Goal: Obtain resource: Download file/media

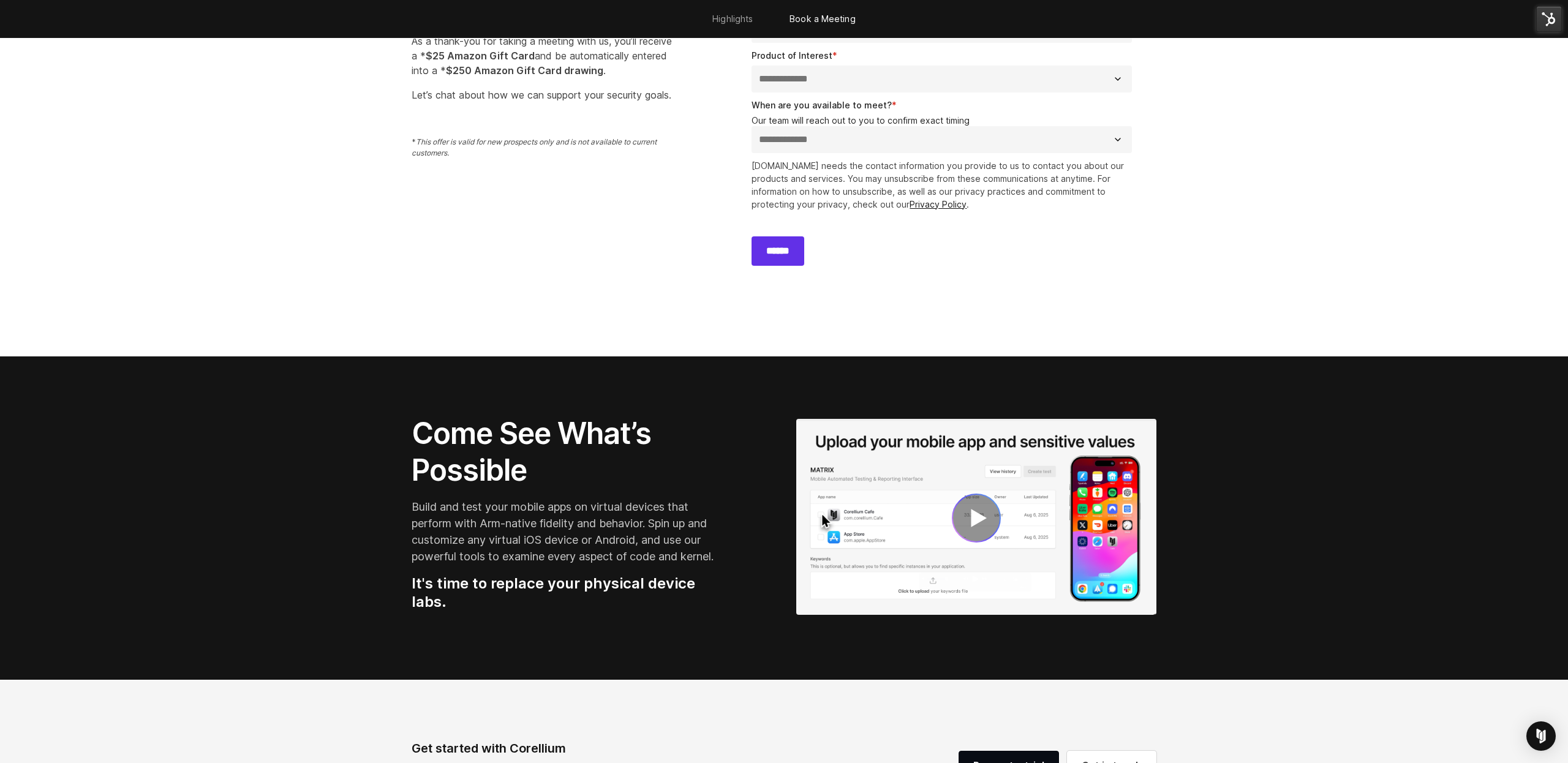
scroll to position [1264, 0]
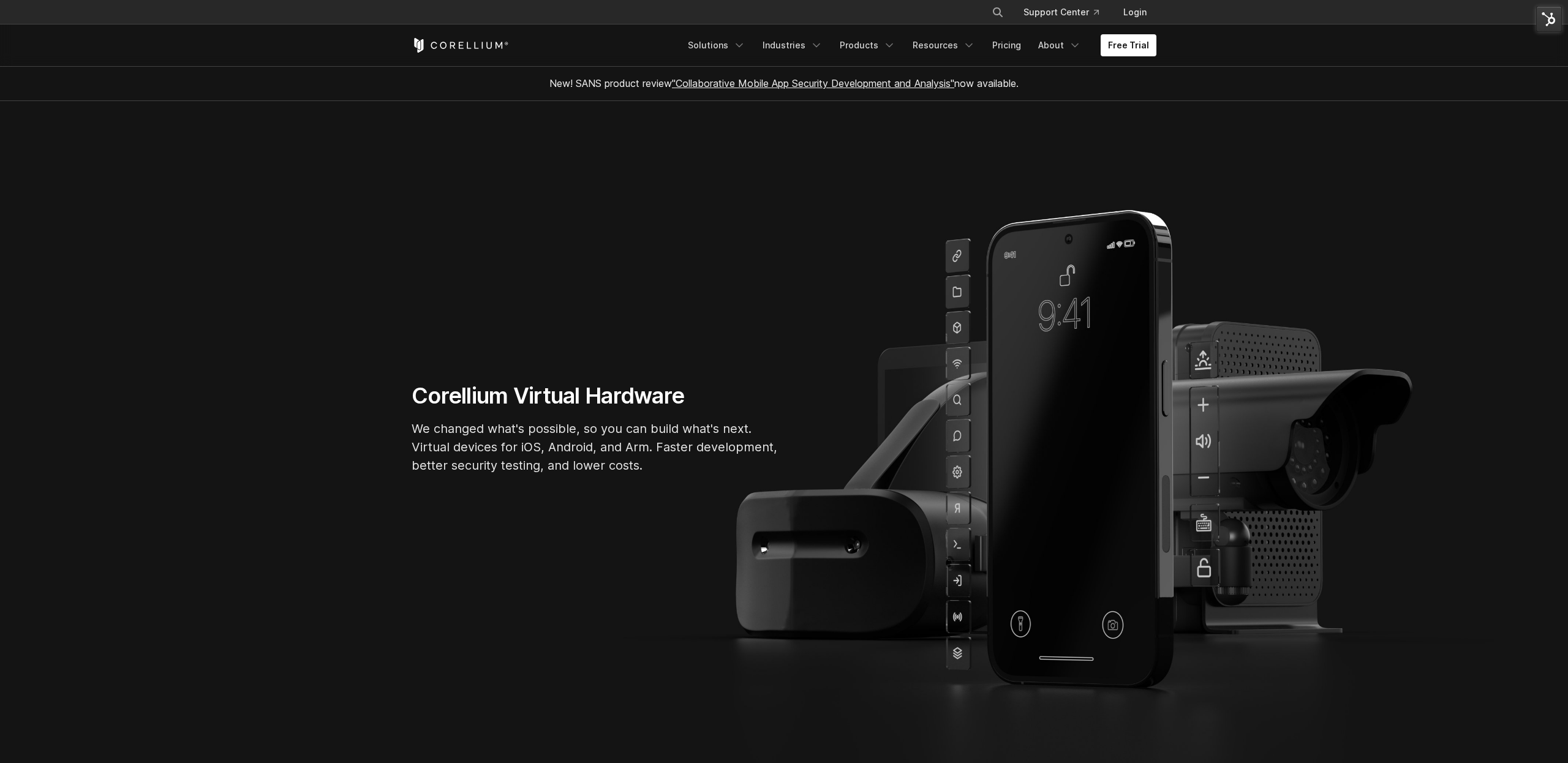
click at [877, 48] on link "Products" at bounding box center [867, 45] width 70 height 22
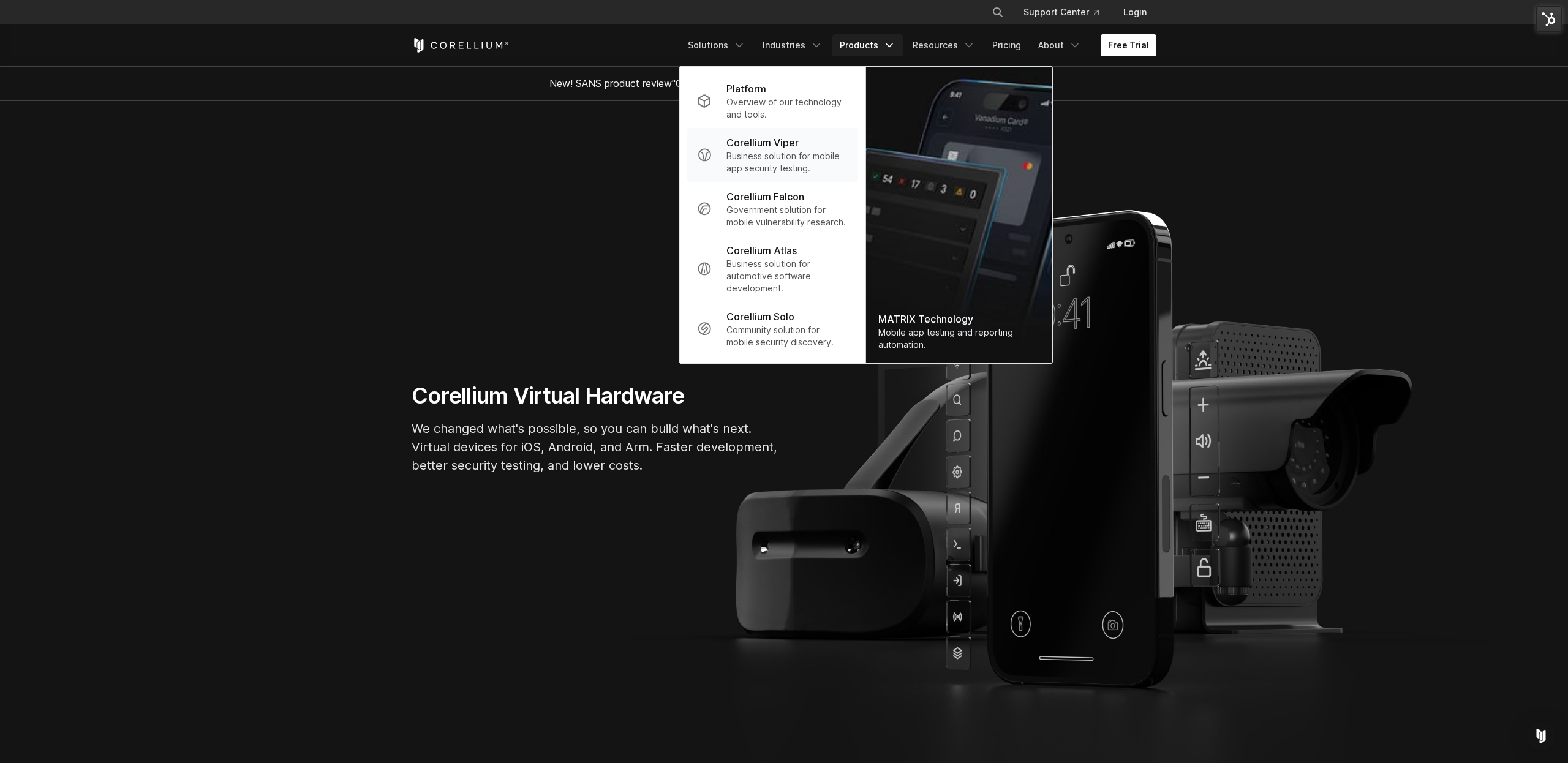
click at [784, 146] on p "Corellium Viper" at bounding box center [763, 143] width 73 height 15
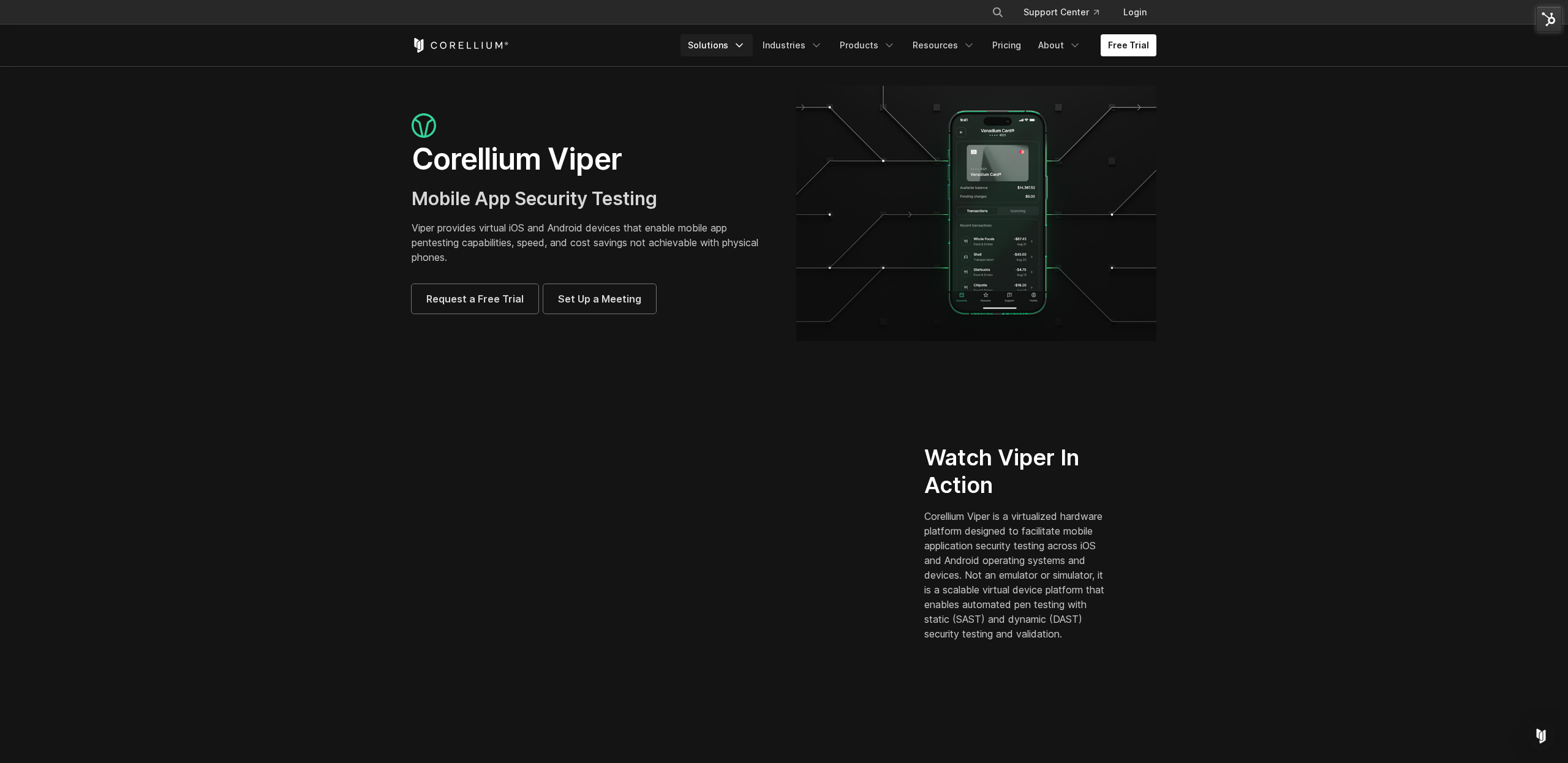
click at [744, 46] on icon "Navigation Menu" at bounding box center [738, 45] width 12 height 12
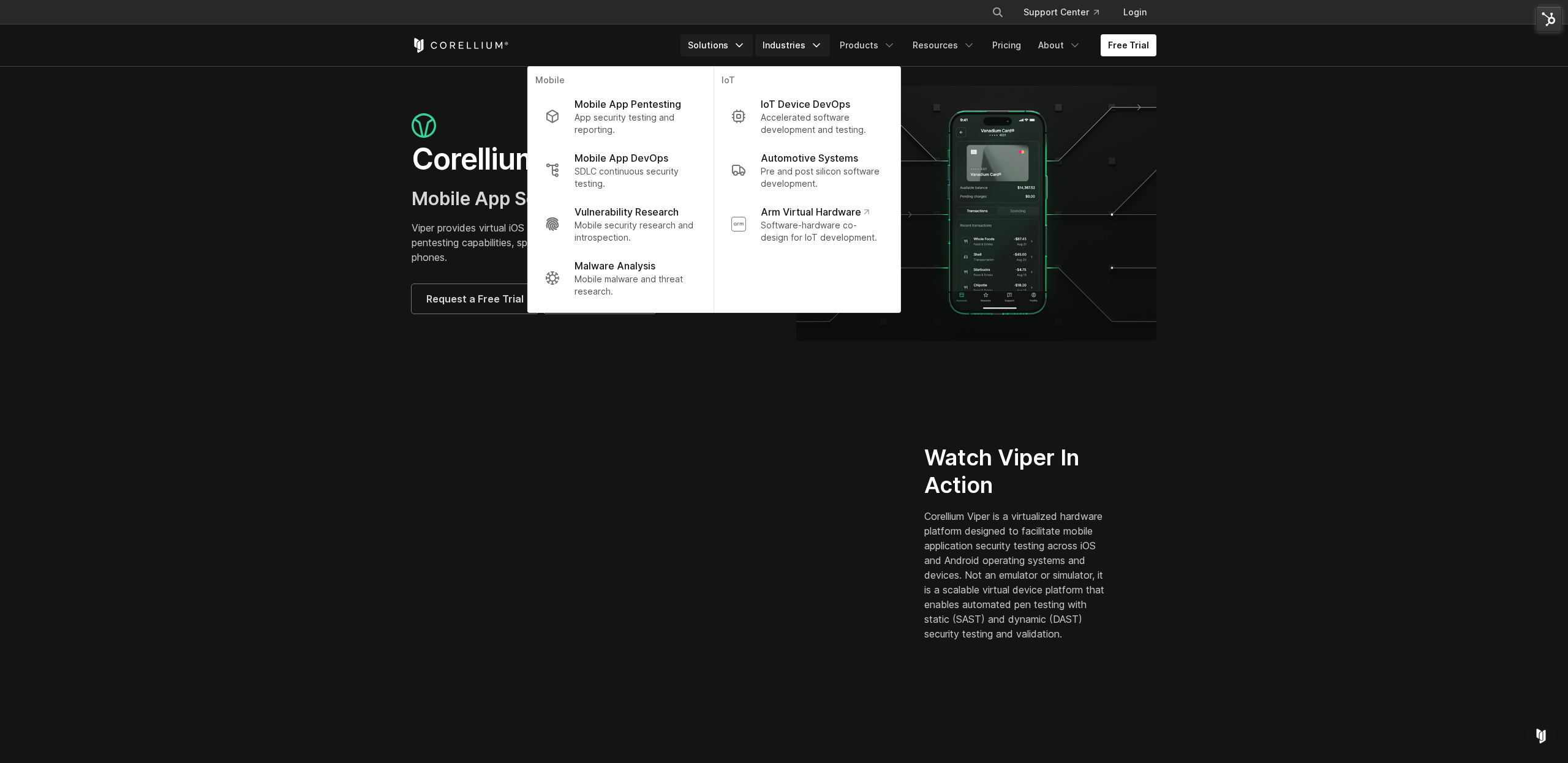
click at [816, 49] on link "Industries" at bounding box center [792, 45] width 75 height 22
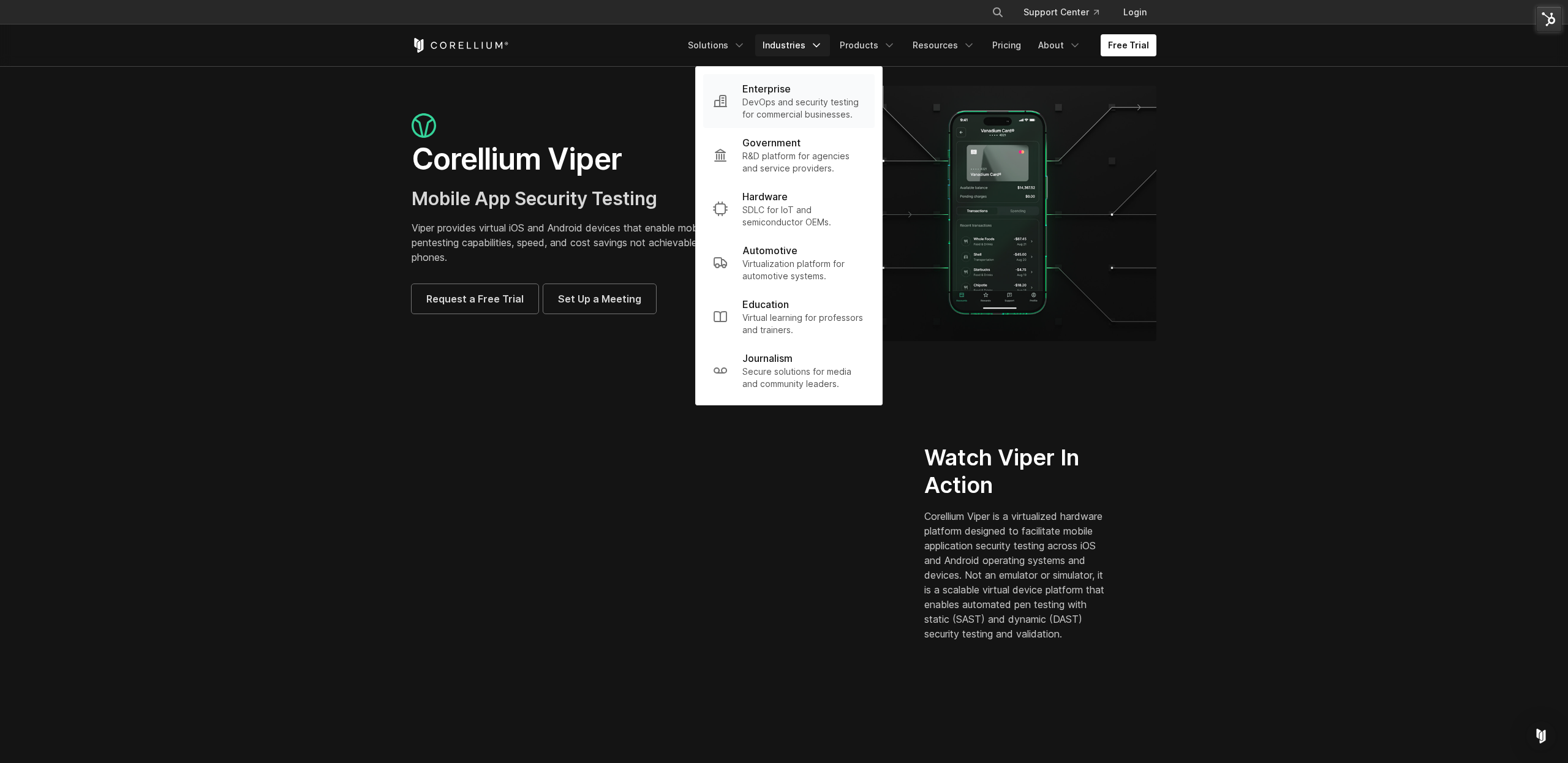
click at [786, 85] on p "Enterprise" at bounding box center [767, 89] width 48 height 15
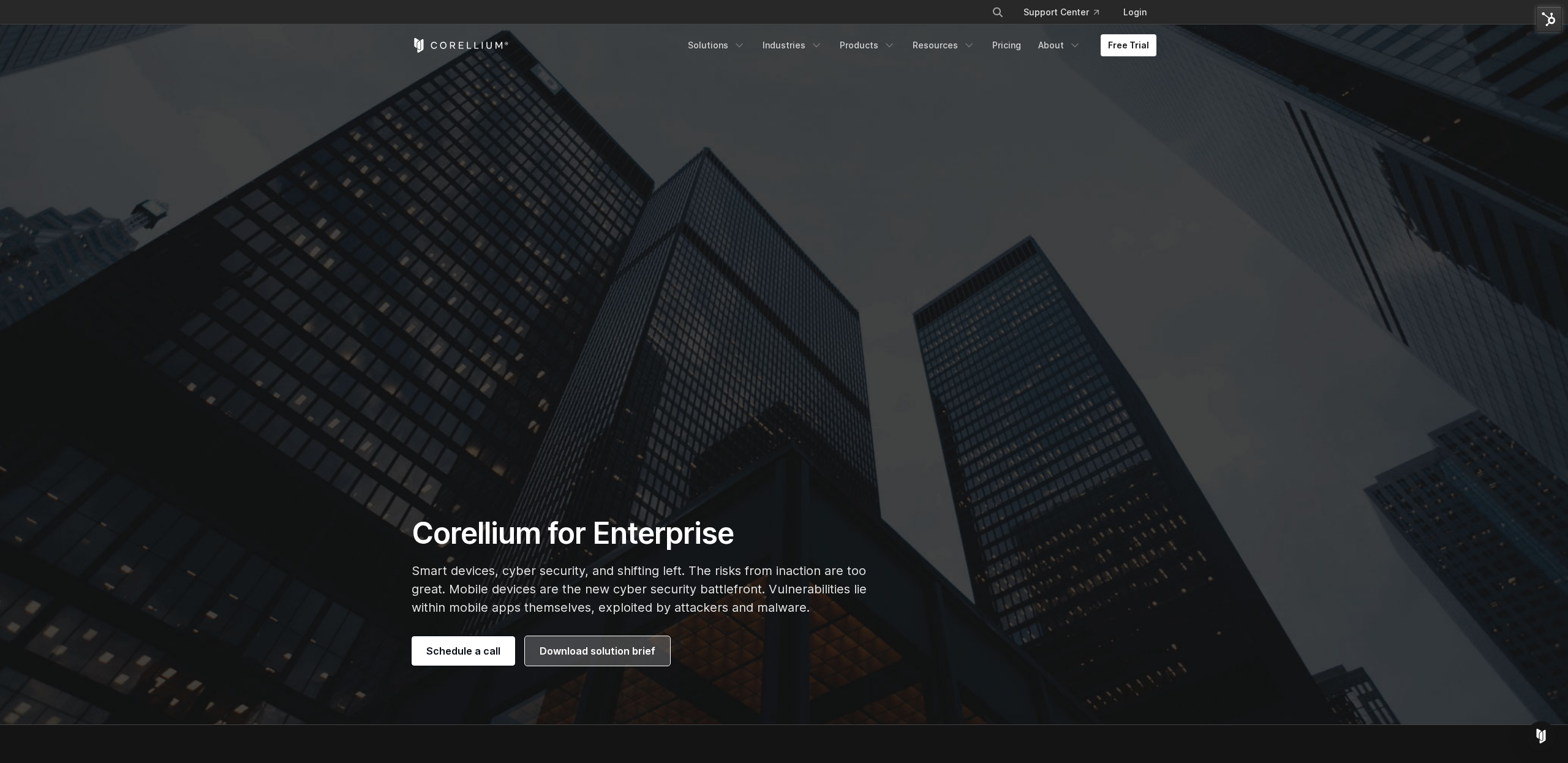
click at [584, 653] on span "Download solution brief" at bounding box center [597, 650] width 116 height 15
